Goal: Task Accomplishment & Management: Manage account settings

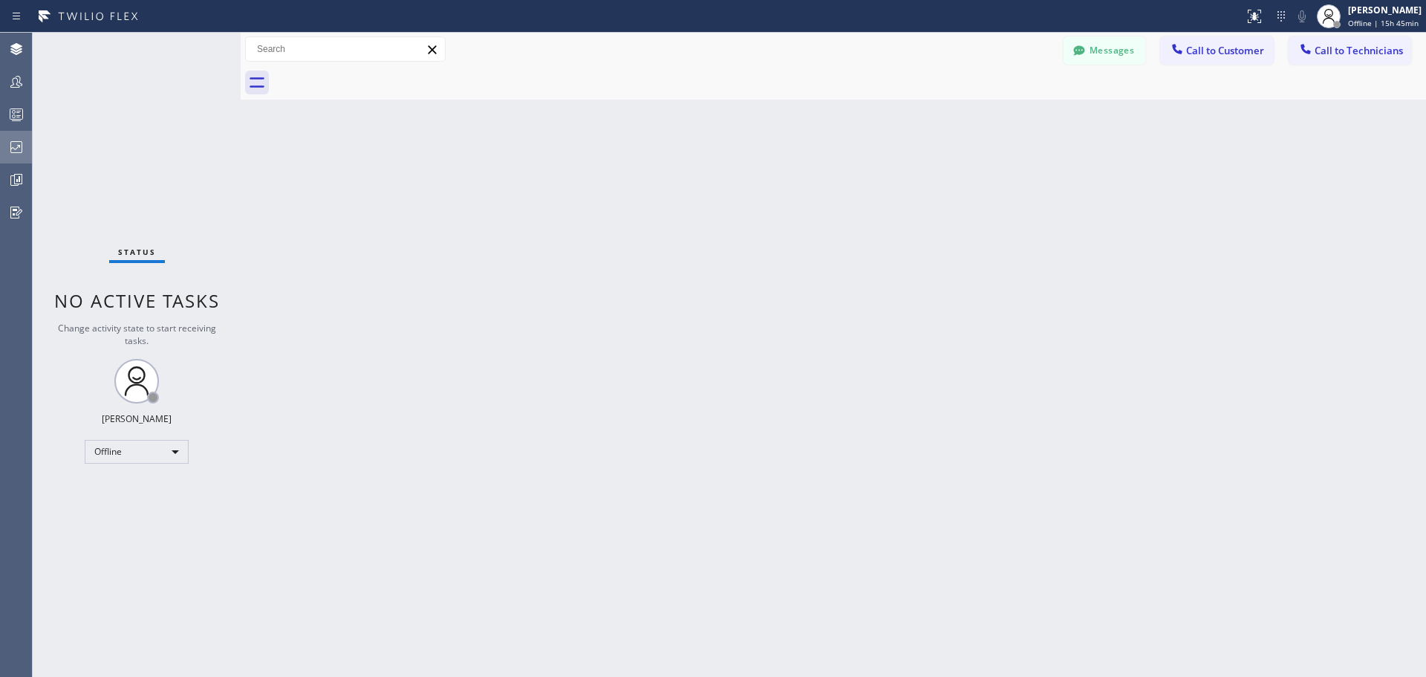
click at [19, 149] on icon at bounding box center [16, 147] width 18 height 18
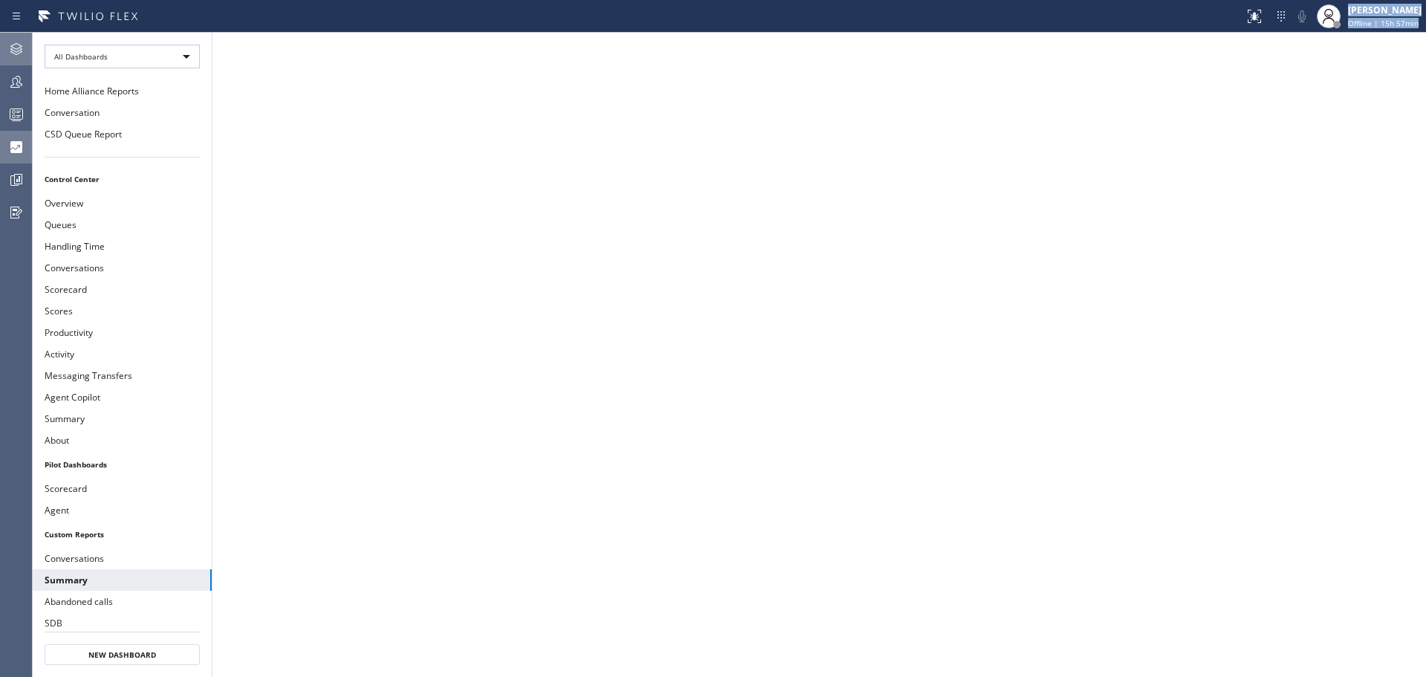
click at [16, 51] on icon at bounding box center [16, 49] width 18 height 18
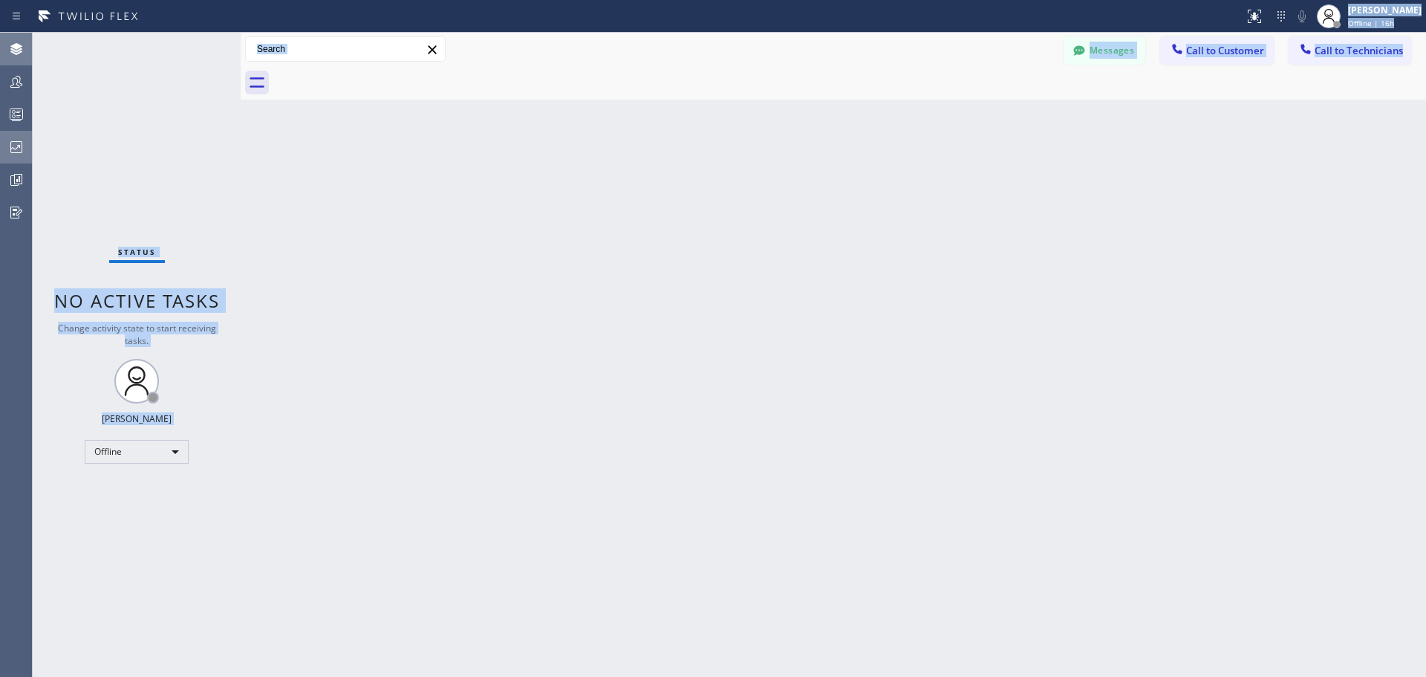
click at [718, 267] on div "Back to Dashboard Change Sender ID Customers Technicians BM Brad Miller 09/02 0…" at bounding box center [834, 355] width 1186 height 644
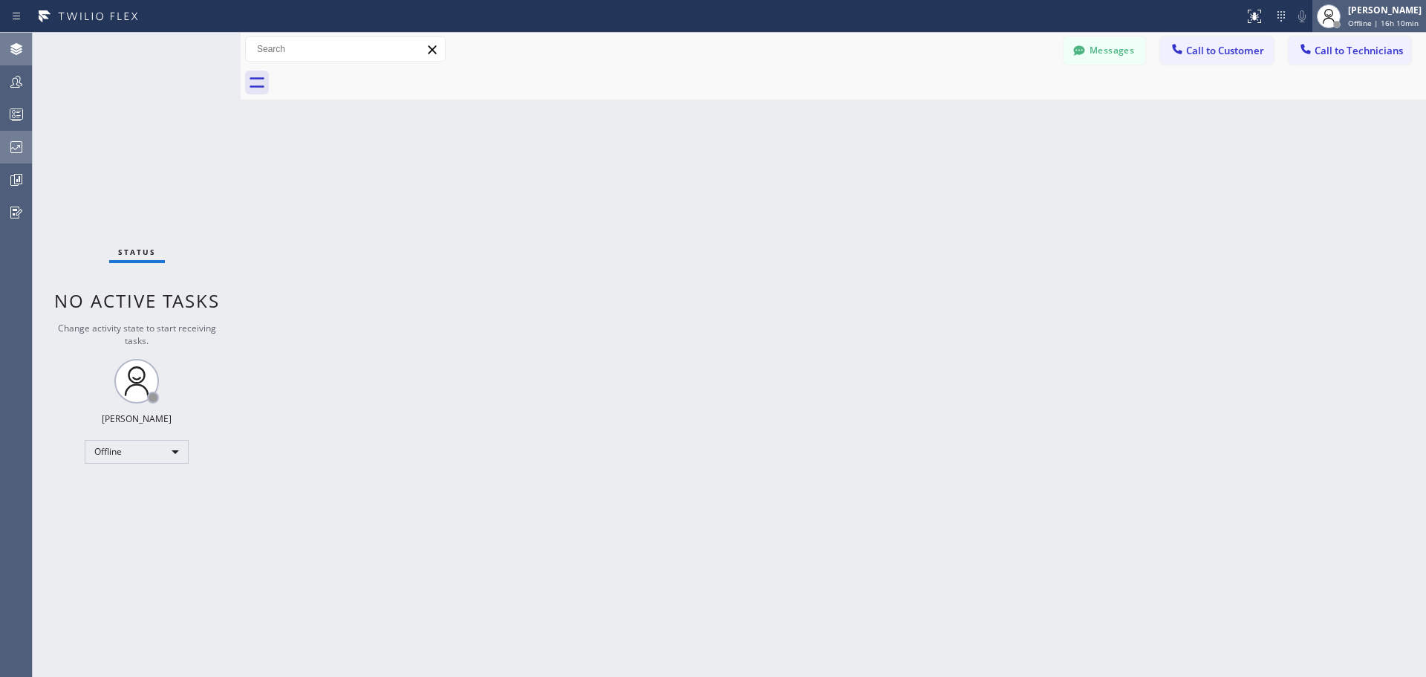
click at [1380, 25] on span "Offline | 16h 10min" at bounding box center [1383, 23] width 71 height 10
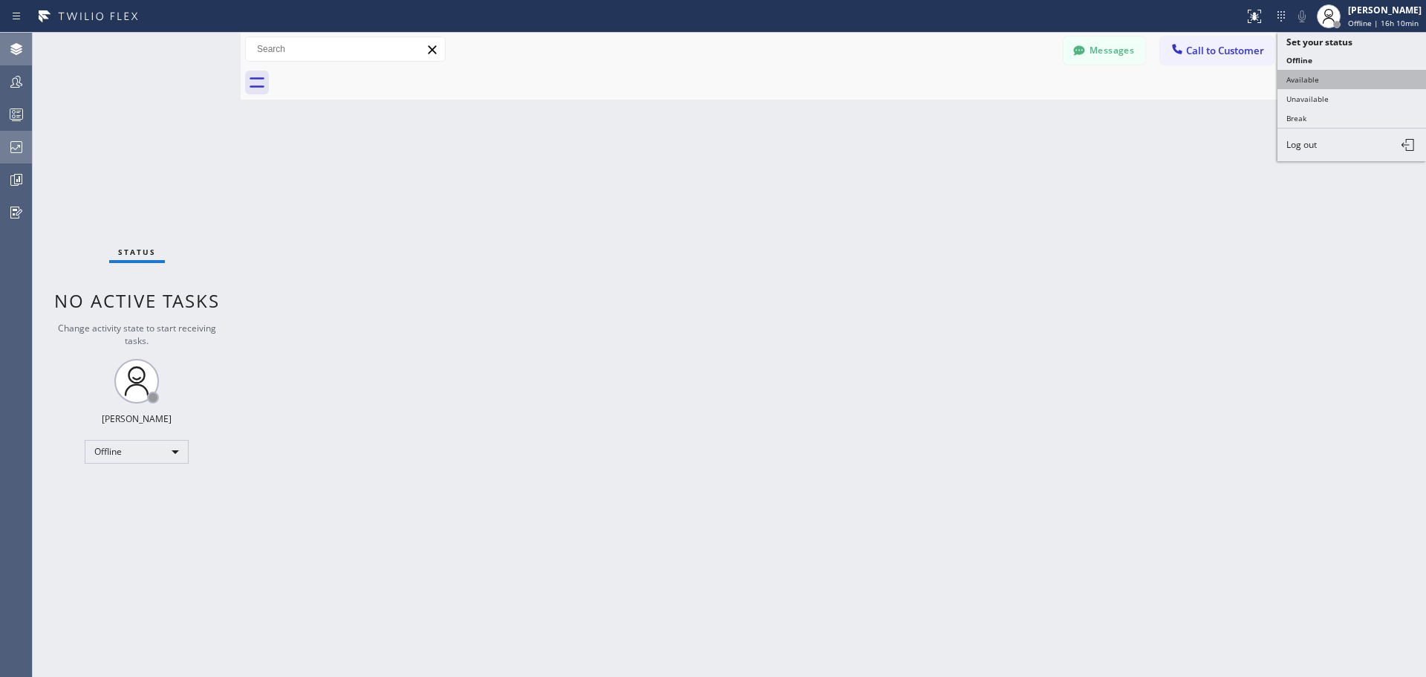
click at [1366, 78] on button "Available" at bounding box center [1352, 79] width 149 height 19
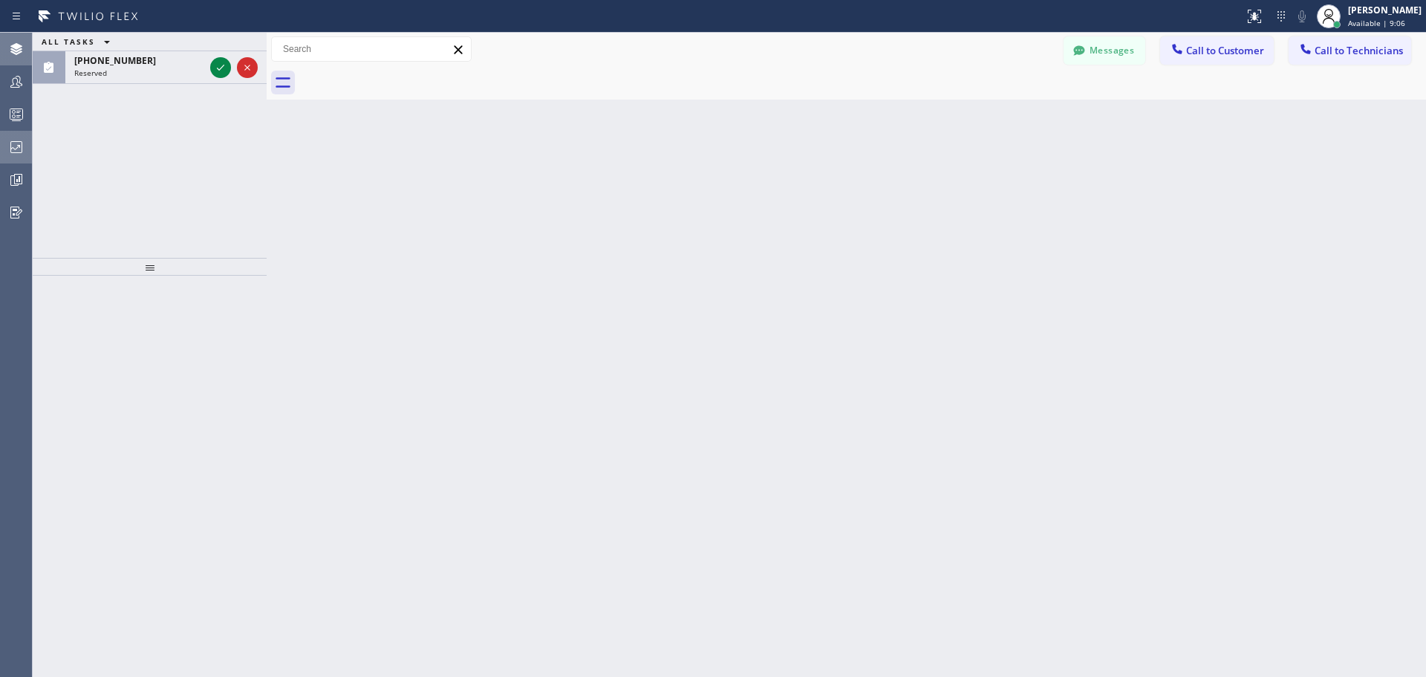
drag, startPoint x: 241, startPoint y: 53, endPoint x: 267, endPoint y: 52, distance: 26.0
click at [267, 52] on div at bounding box center [267, 355] width 0 height 644
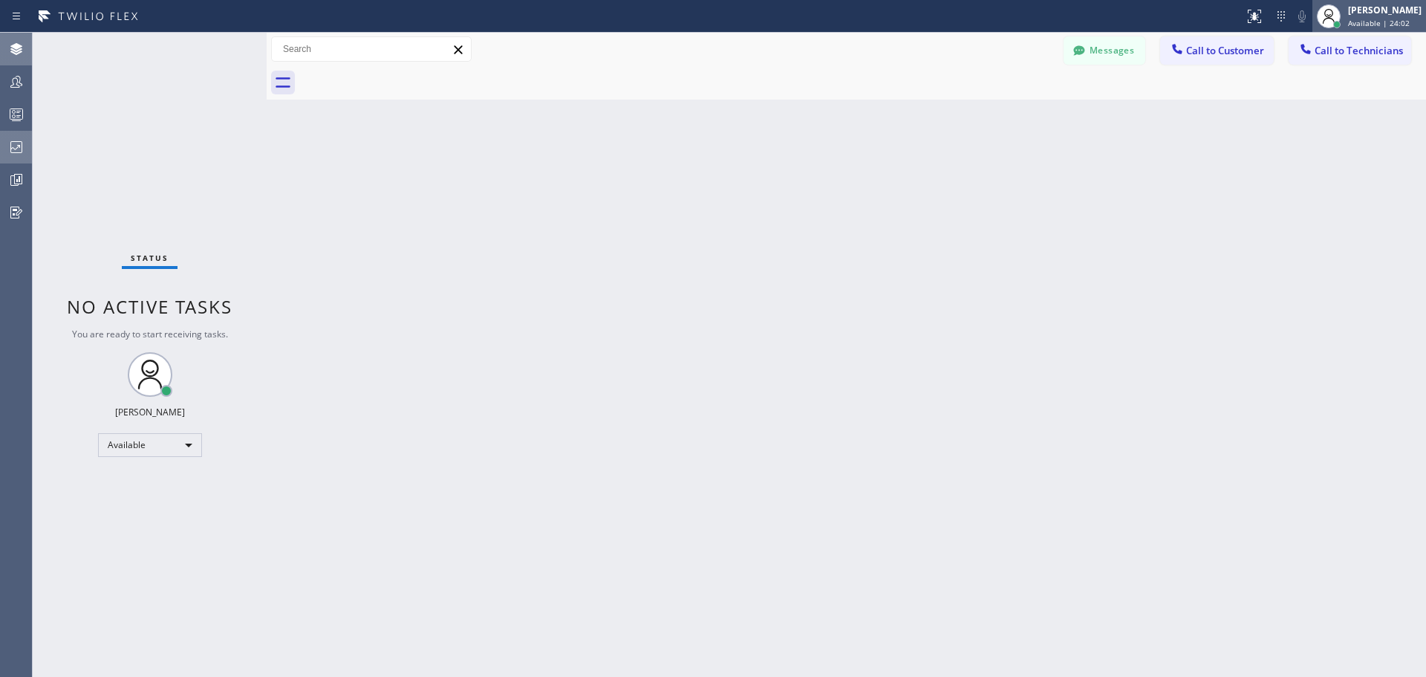
click at [1389, 21] on span "Available | 24:02" at bounding box center [1379, 23] width 62 height 10
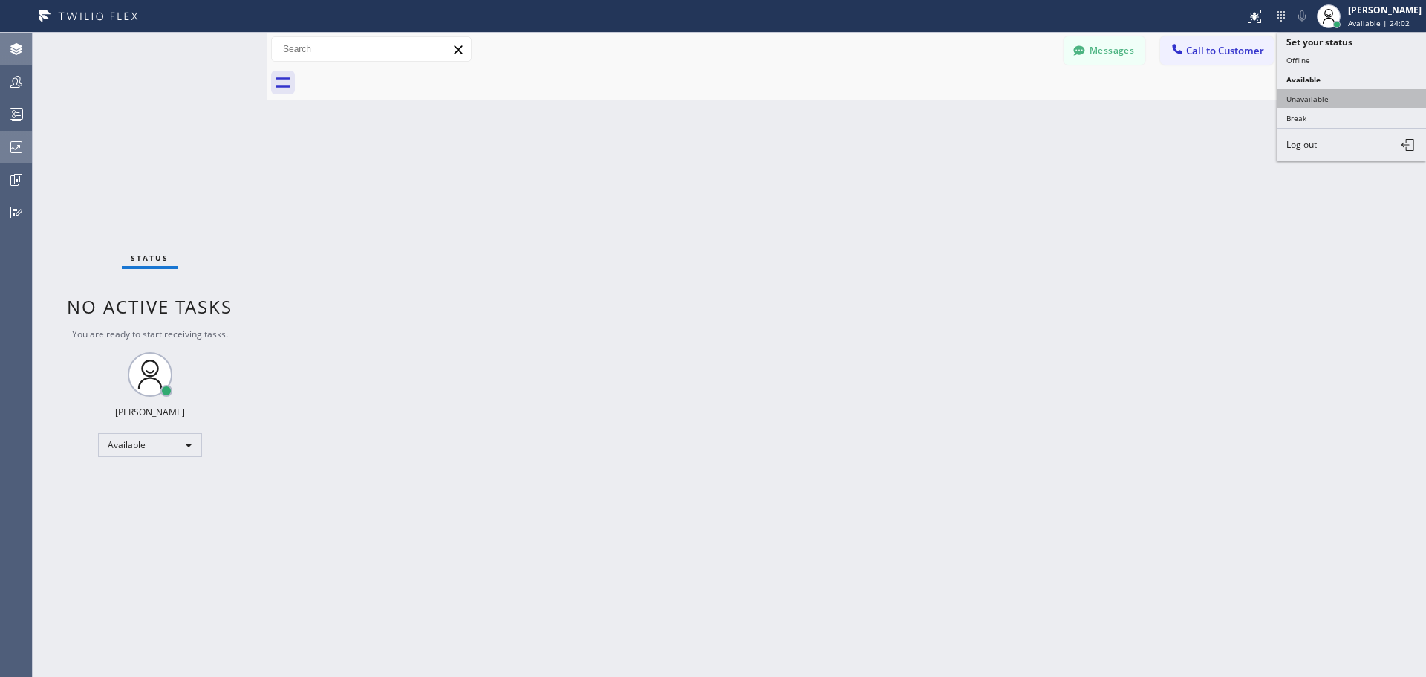
click at [1356, 101] on button "Unavailable" at bounding box center [1352, 98] width 149 height 19
